Goal: Task Accomplishment & Management: Use online tool/utility

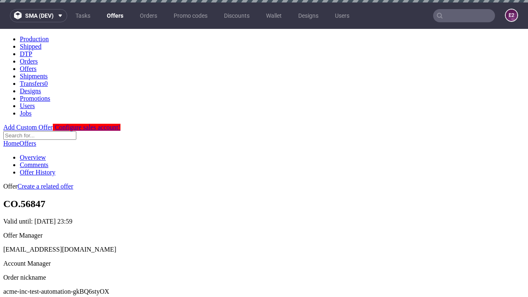
scroll to position [2, 0]
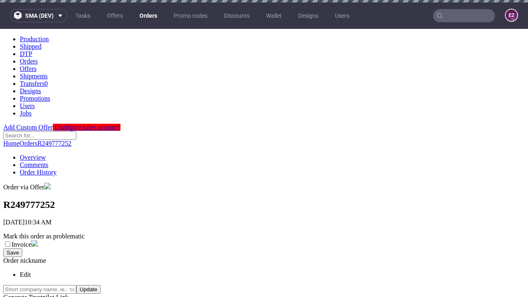
scroll to position [187, 0]
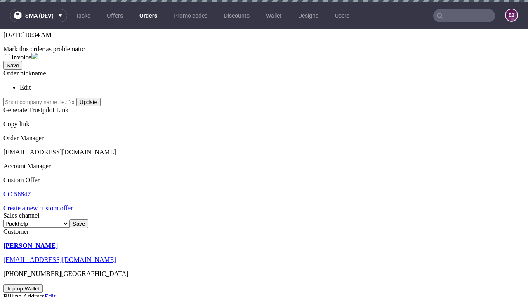
click at [42, 205] on link "Create a new custom offer" at bounding box center [38, 208] width 70 height 7
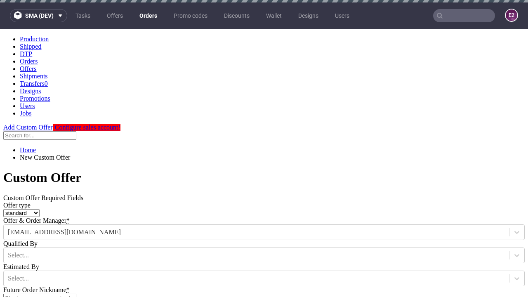
scroll to position [0, 0]
type input "acme-inc-test-automation-gkBQ6styOX"
type input "2025-09-03"
type input "e2e-user-3MqWO2Ckik@test.com"
select select "gb"
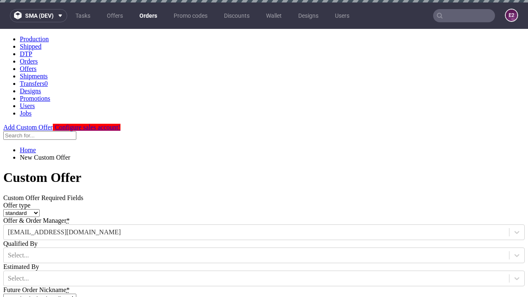
scroll to position [2, 0]
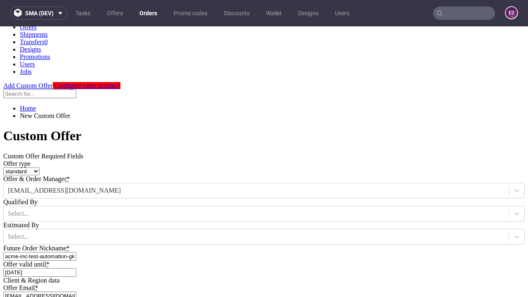
type input "e2e-user-3MqWO2Ckik@test.com"
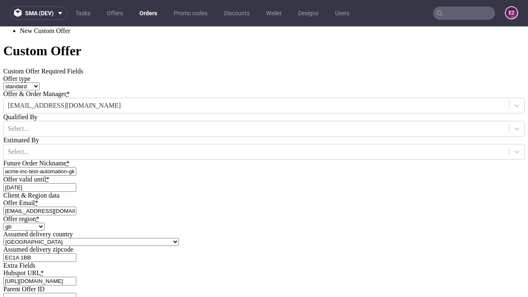
type input "[URL][DOMAIN_NAME]"
type input "Please wait..."
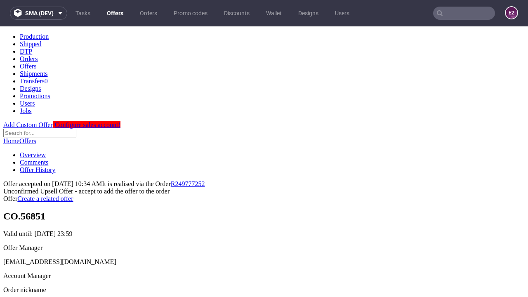
scroll to position [127, 0]
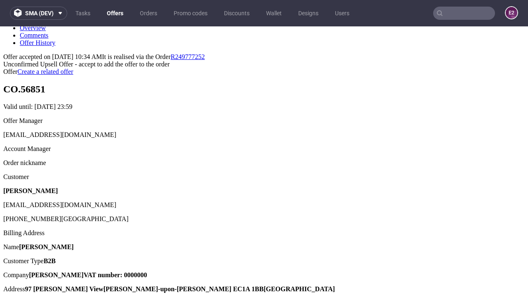
type input "In progress..."
